Goal: Task Accomplishment & Management: Manage account settings

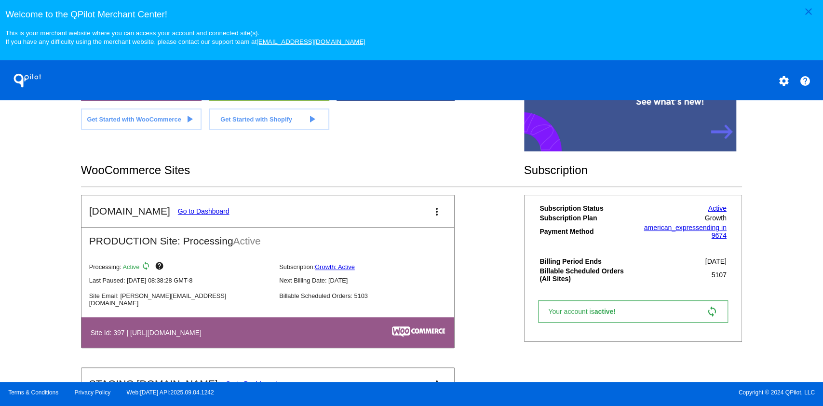
scroll to position [299, 0]
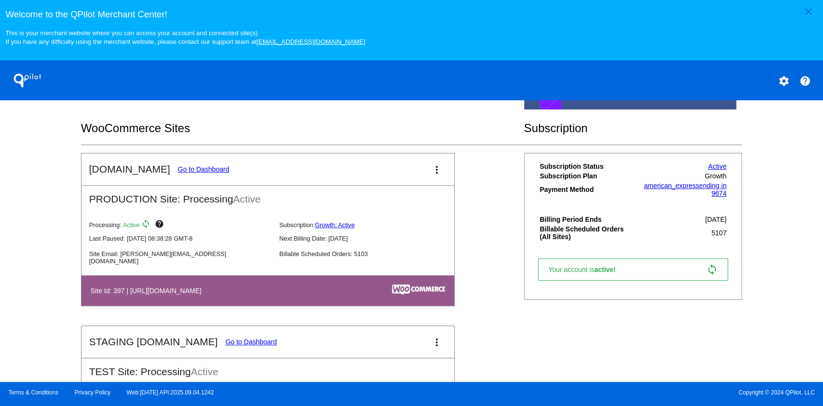
click at [199, 171] on link "Go to Dashboard" at bounding box center [204, 169] width 52 height 8
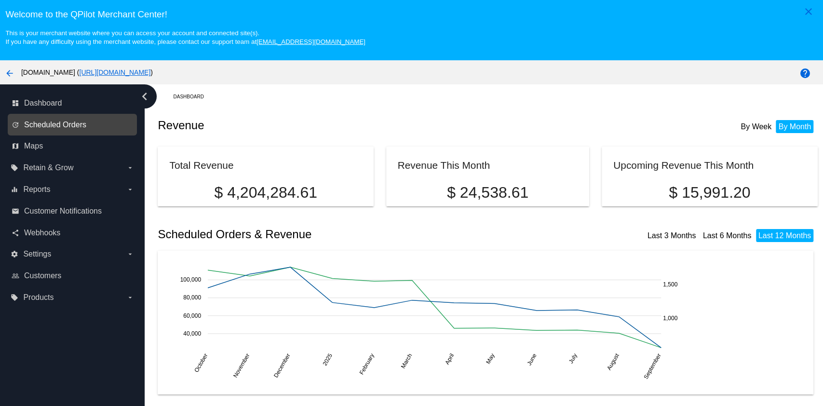
click at [66, 125] on span "Scheduled Orders" at bounding box center [55, 125] width 62 height 9
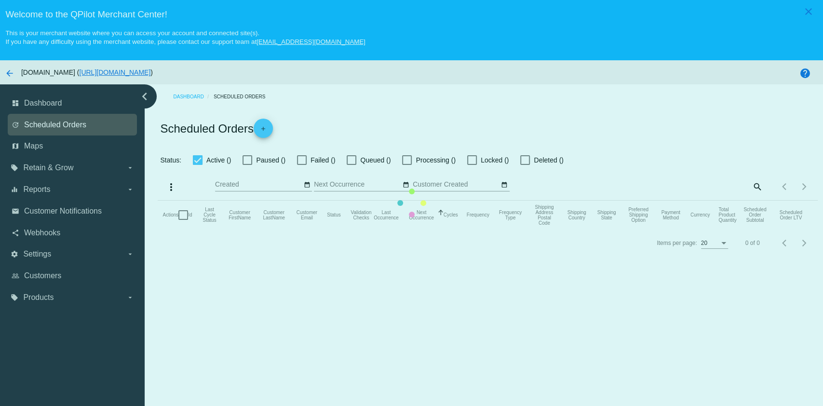
checkbox input "true"
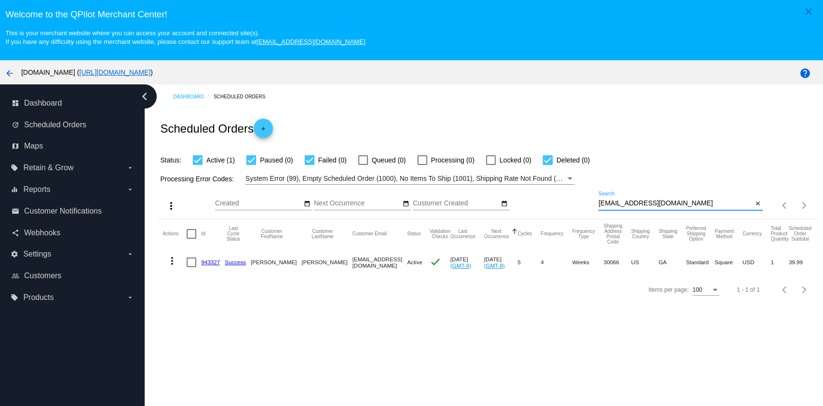
click at [683, 202] on input "[EMAIL_ADDRESS][DOMAIN_NAME]" at bounding box center [675, 204] width 154 height 8
paste input "[EMAIL_ADDRESS]"
type input "[EMAIL_ADDRESS][DOMAIN_NAME]"
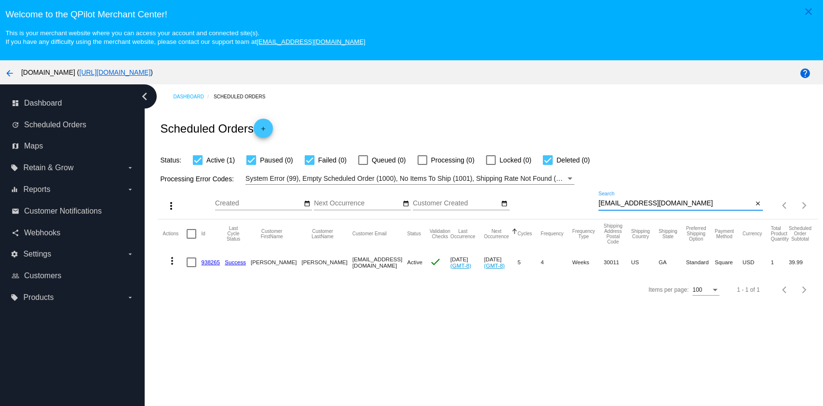
click at [206, 263] on link "938265" at bounding box center [210, 262] width 19 height 6
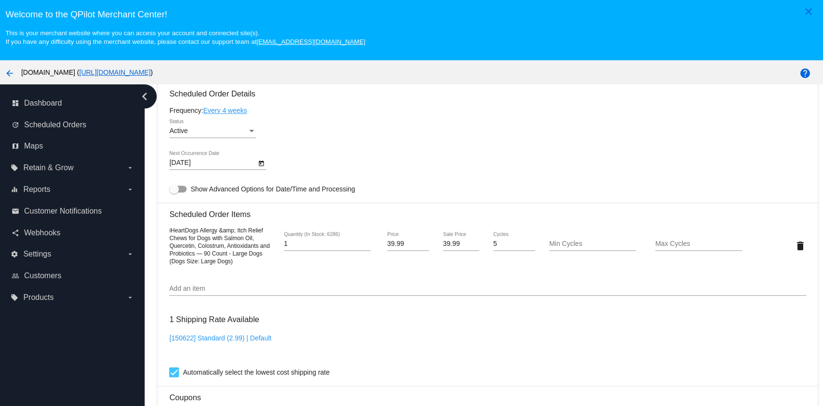
scroll to position [514, 0]
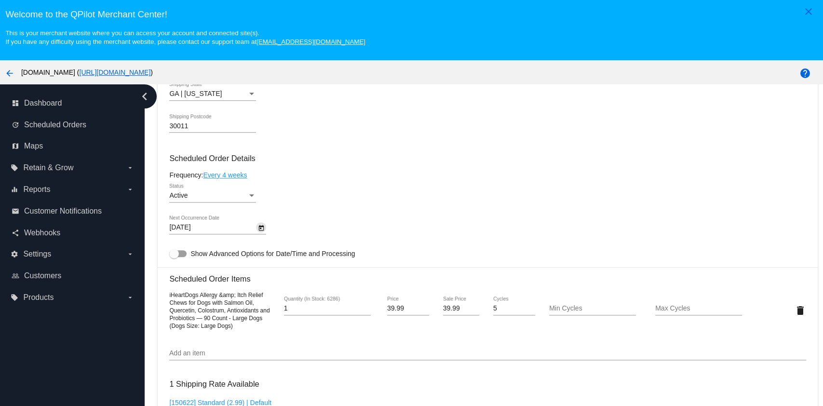
click at [260, 230] on icon "Open calendar" at bounding box center [261, 228] width 5 height 6
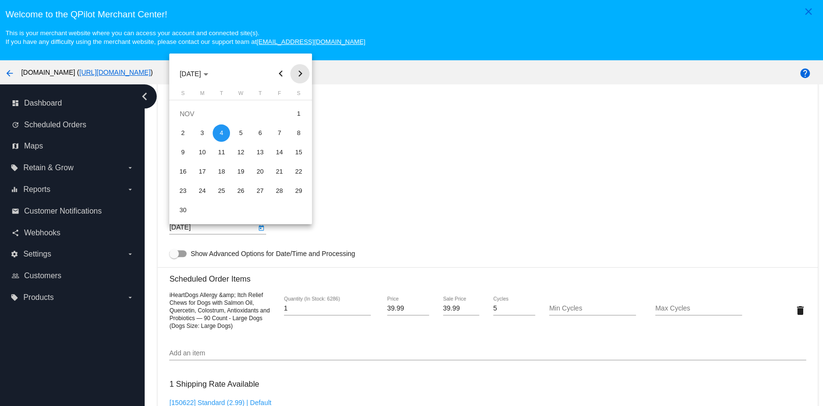
click at [301, 81] on button "Next month" at bounding box center [299, 73] width 19 height 19
click at [182, 131] on div "4" at bounding box center [182, 132] width 17 height 17
type input "[DATE]"
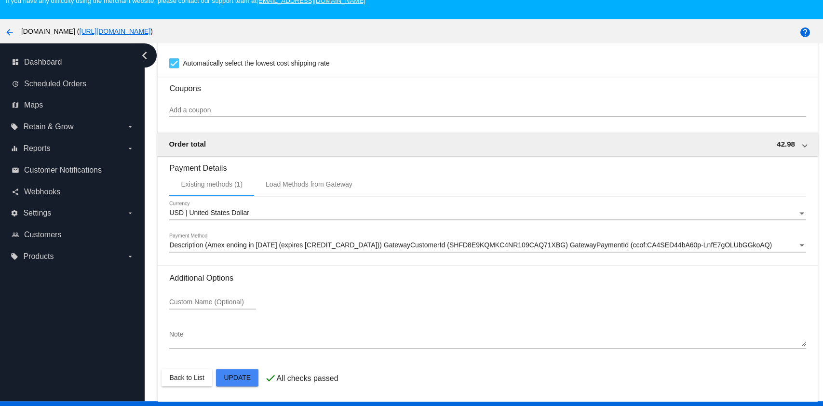
scroll to position [61, 0]
